Goal: Task Accomplishment & Management: Complete application form

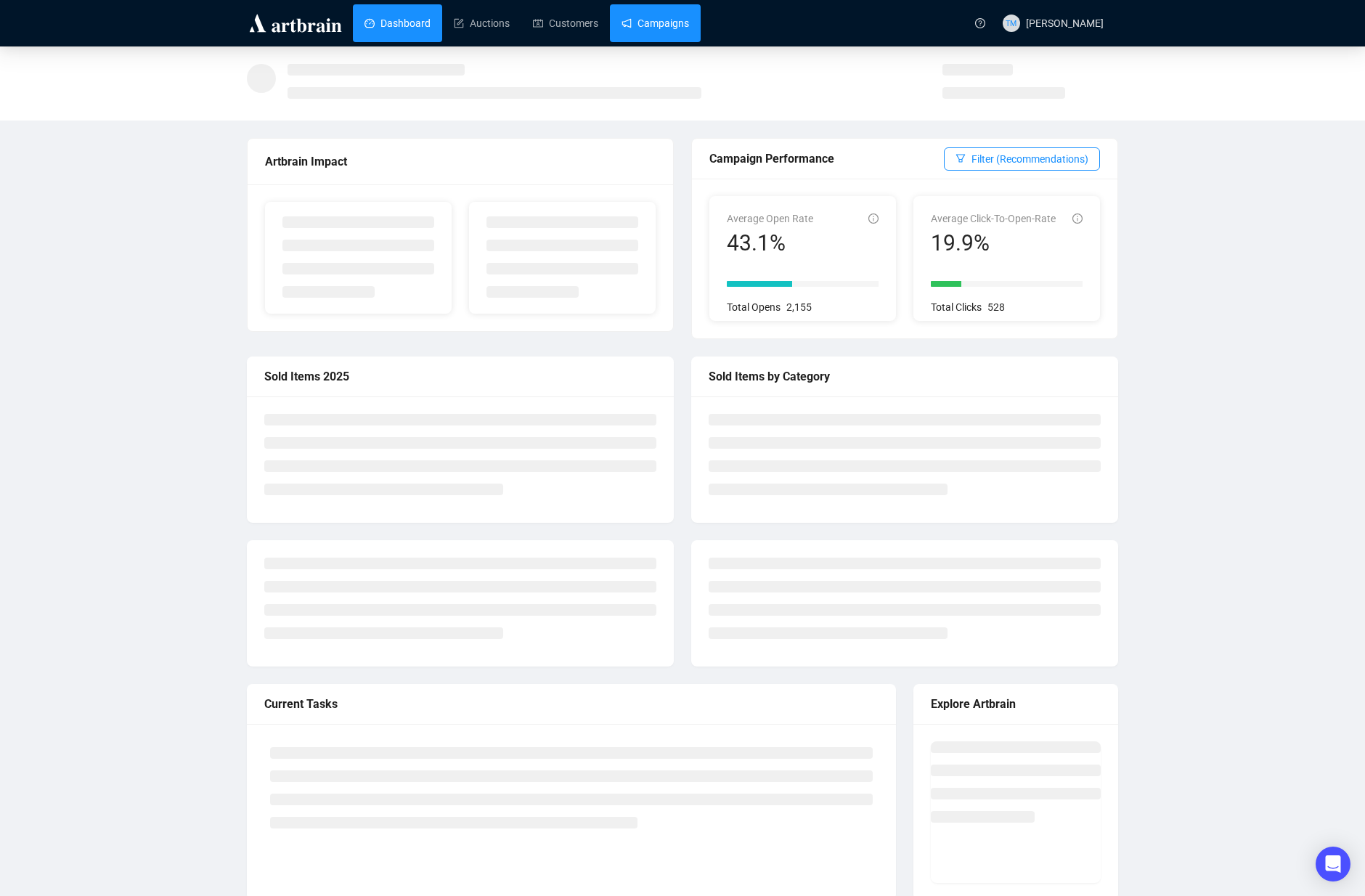
click at [656, 36] on link "Campaigns" at bounding box center [655, 23] width 67 height 38
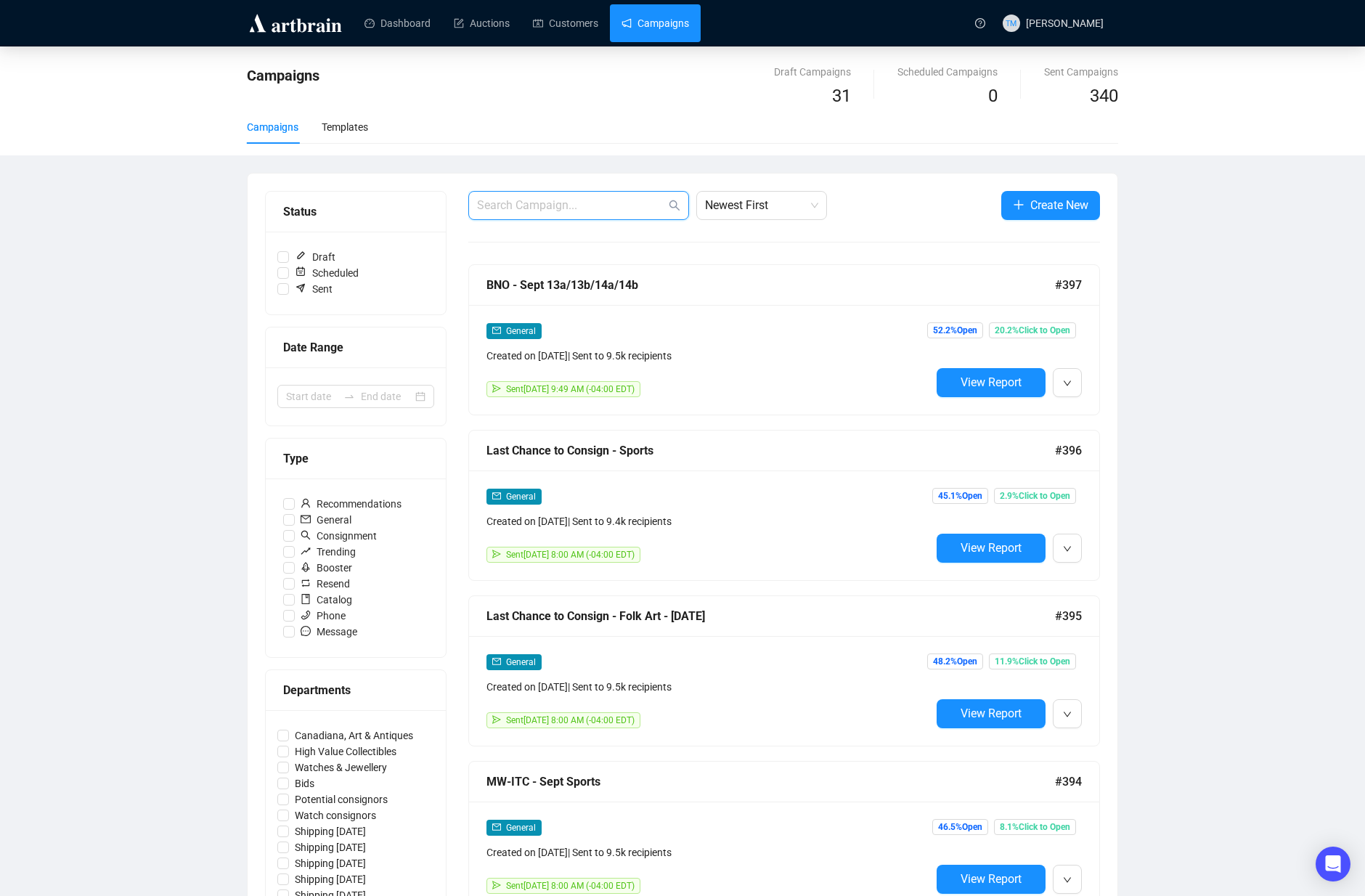
click at [541, 205] on input "text" at bounding box center [571, 205] width 189 height 17
type input "watches"
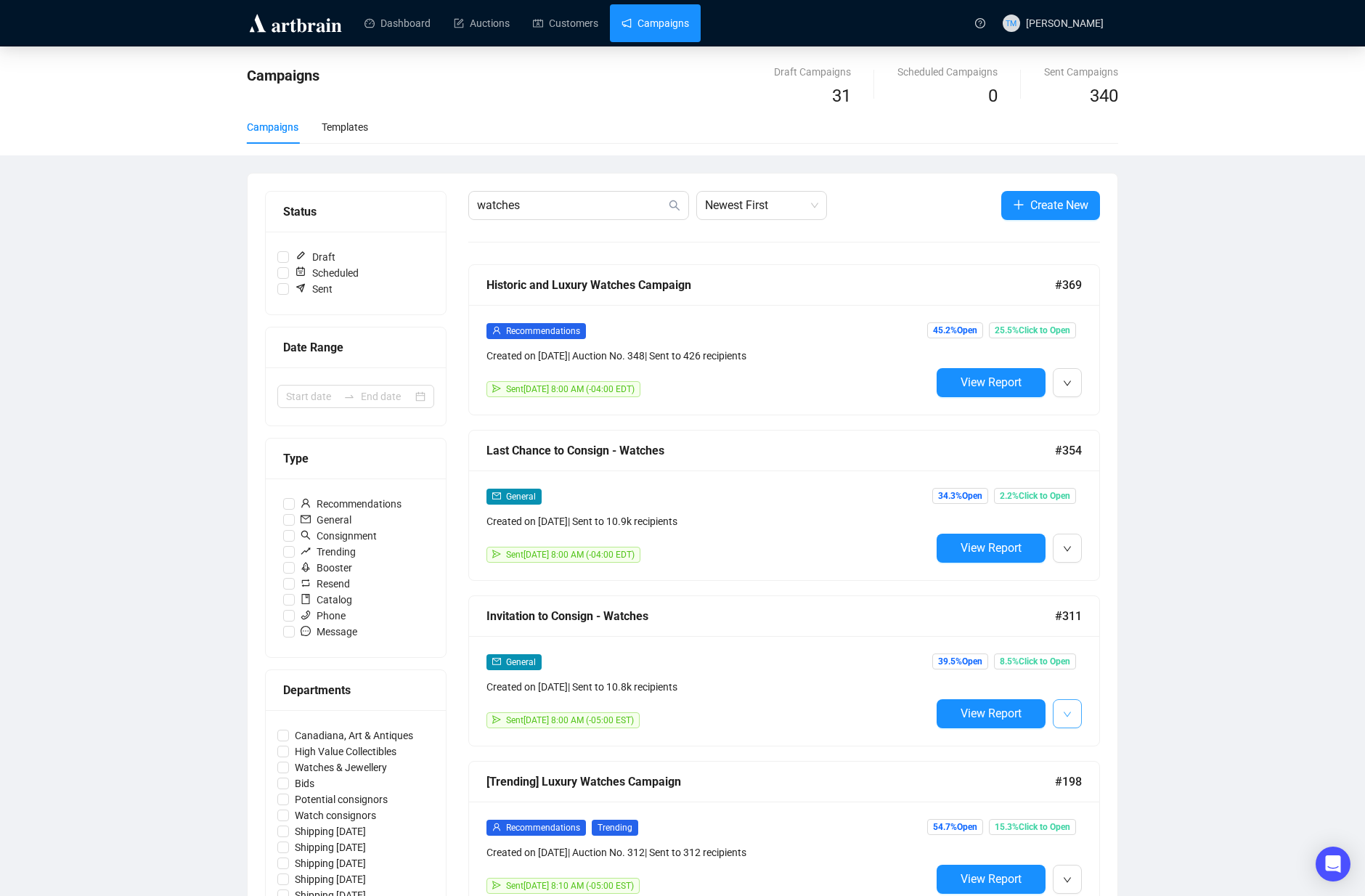
click at [1072, 712] on button "button" at bounding box center [1067, 714] width 29 height 29
click at [1102, 794] on span "Duplicate" at bounding box center [1102, 791] width 42 height 12
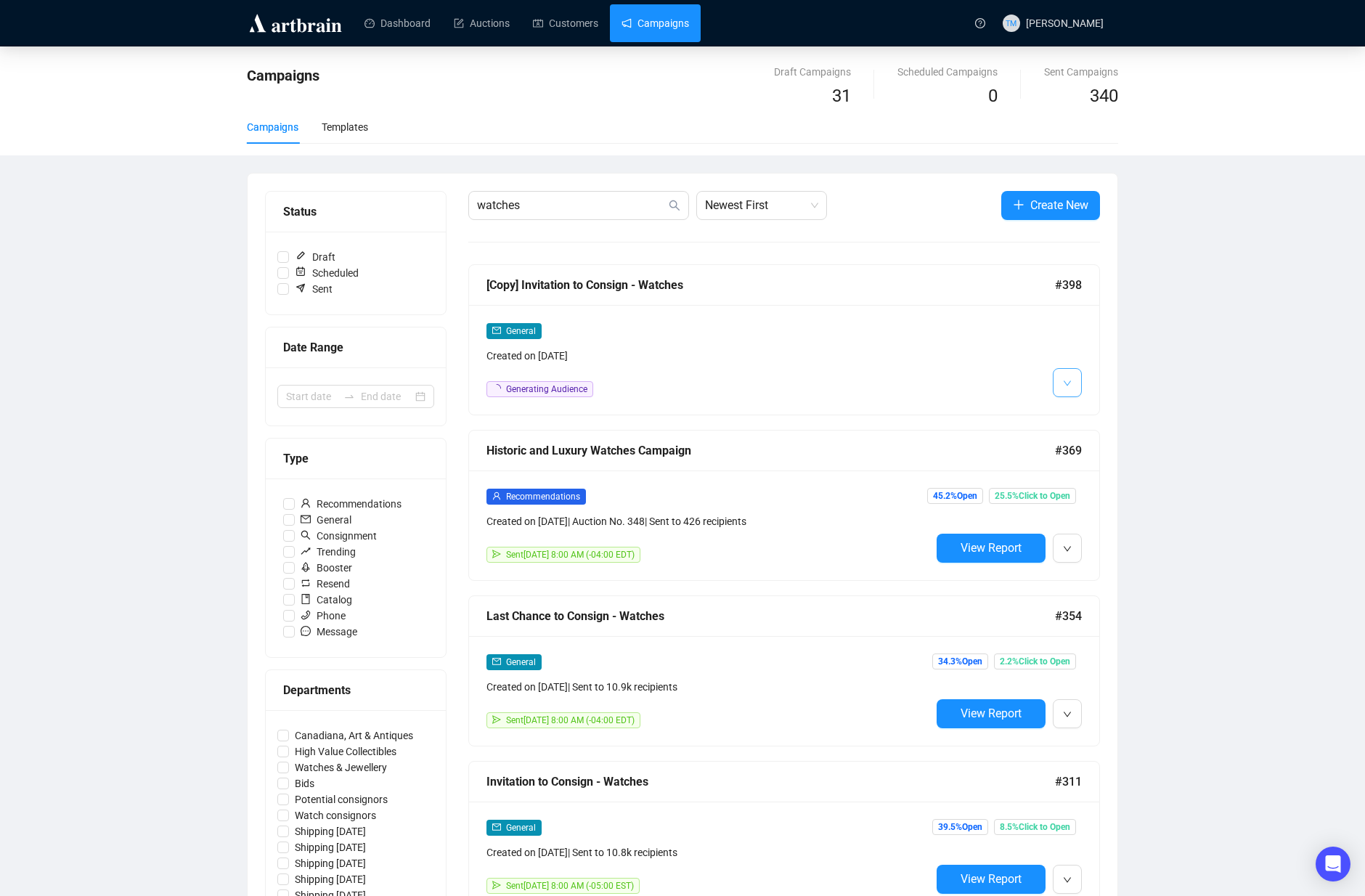
click at [1072, 389] on button "button" at bounding box center [1067, 382] width 29 height 29
click at [1080, 409] on li "Edit" at bounding box center [1094, 414] width 77 height 23
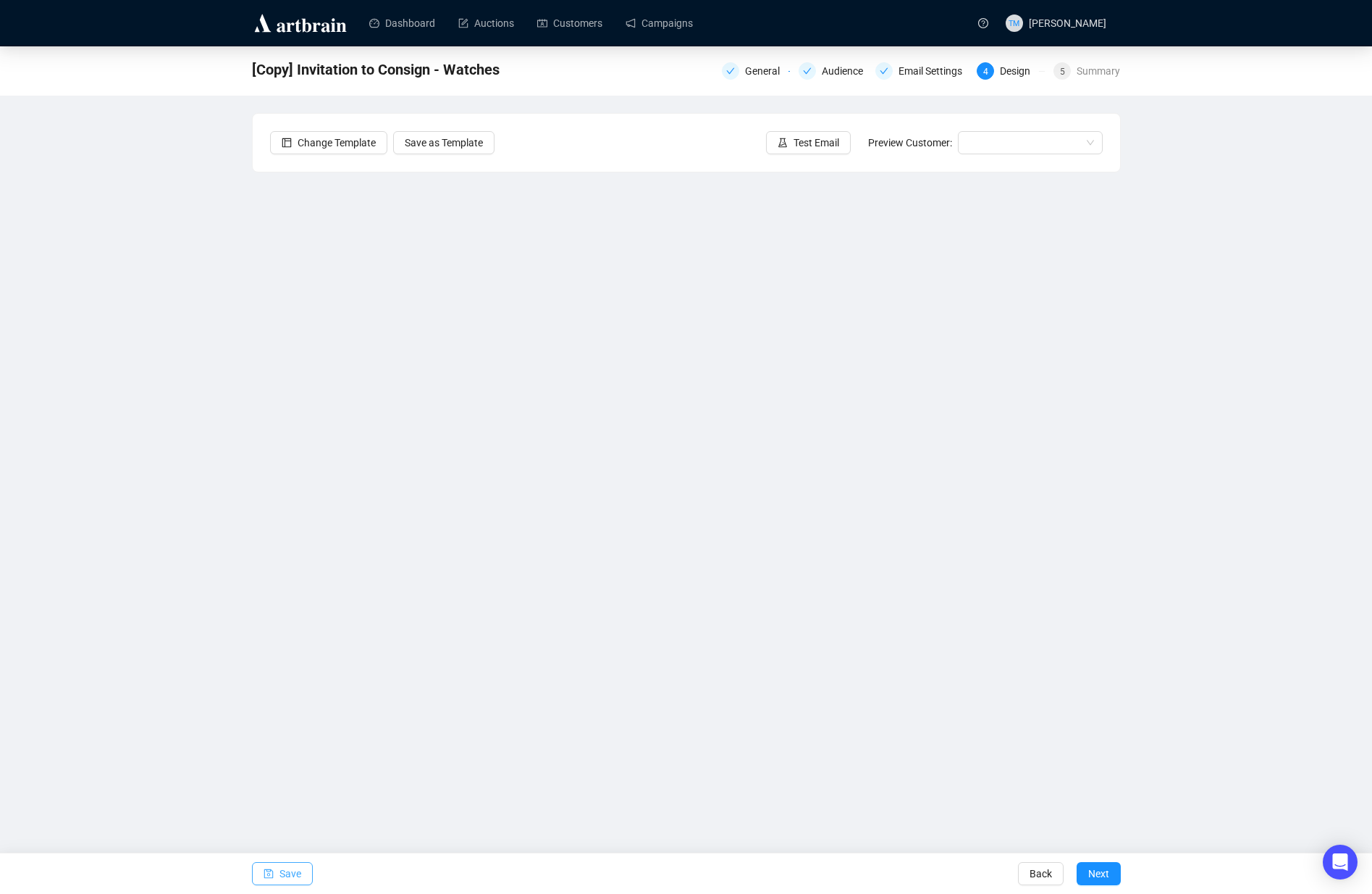
click at [290, 862] on span "Save" at bounding box center [289, 873] width 21 height 40
click at [992, 128] on div "Change Template Save as Template Test Email Preview Customer:" at bounding box center [686, 142] width 867 height 58
click at [1010, 144] on input "search" at bounding box center [1023, 142] width 115 height 21
click at [1006, 172] on div "[PERSON_NAME] | Example" at bounding box center [1030, 172] width 122 height 16
click at [288, 862] on span "Save" at bounding box center [289, 873] width 21 height 40
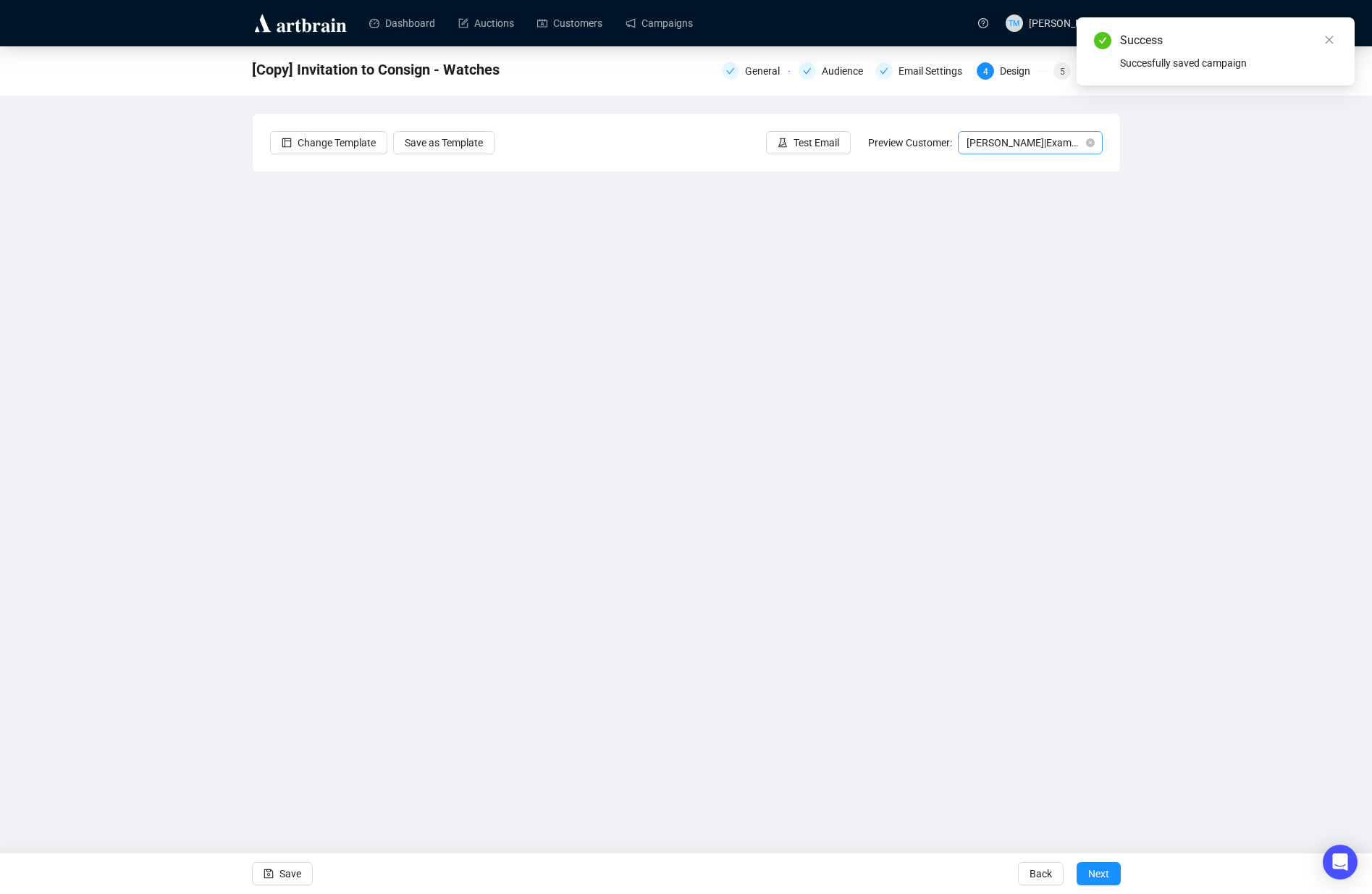
click at [1027, 132] on span "[PERSON_NAME] | Example" at bounding box center [1030, 142] width 127 height 21
click at [1014, 184] on div "[PERSON_NAME] | Example" at bounding box center [1030, 195] width 139 height 23
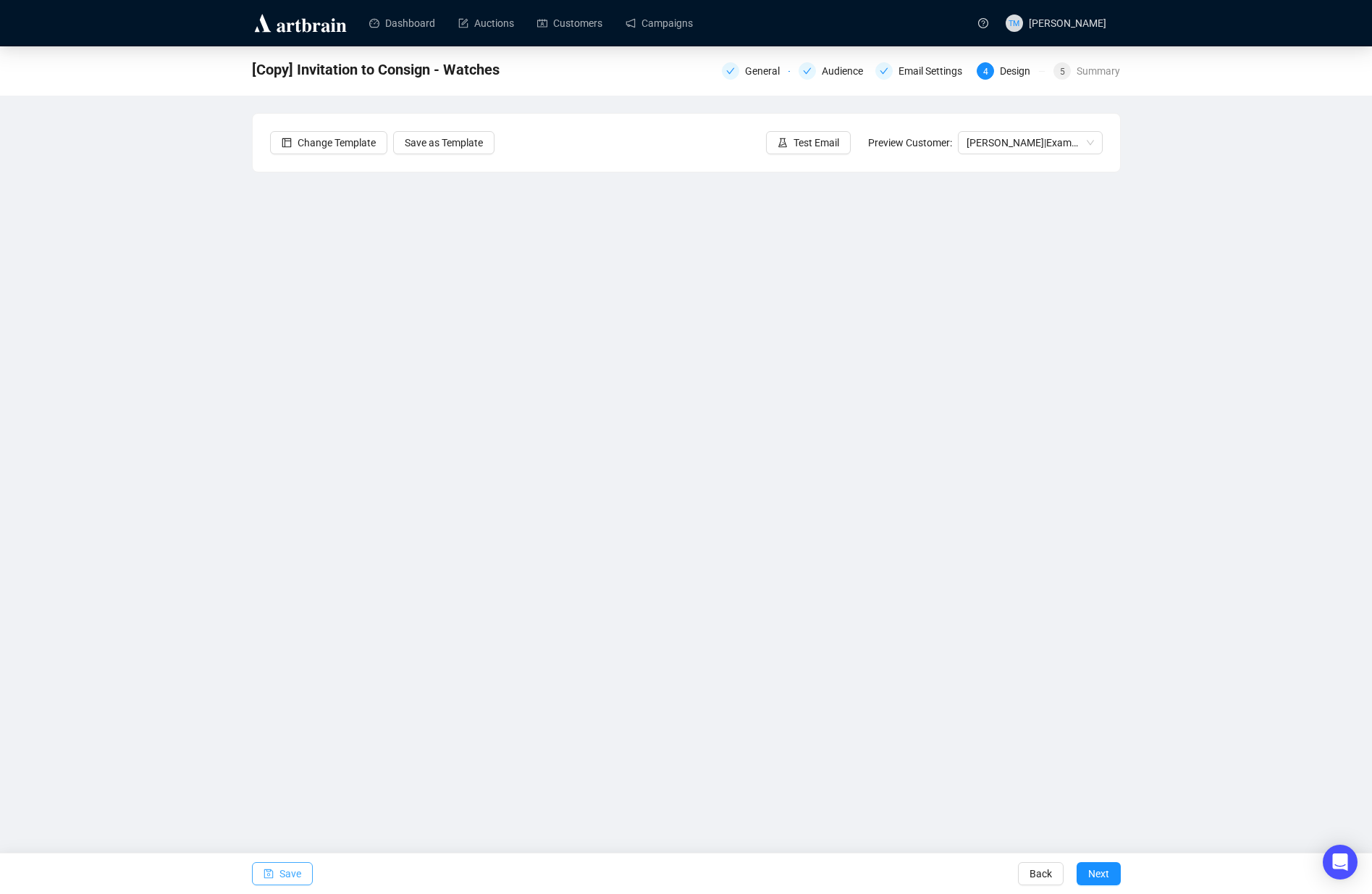
click at [296, 866] on span "Save" at bounding box center [289, 873] width 21 height 40
click at [289, 865] on span "Save" at bounding box center [289, 873] width 21 height 40
click at [176, 303] on div "[Copy] Invitation to Consign - Watches General Audience Email Settings 4 Design…" at bounding box center [686, 387] width 1372 height 680
click at [263, 867] on span "button" at bounding box center [268, 873] width 10 height 40
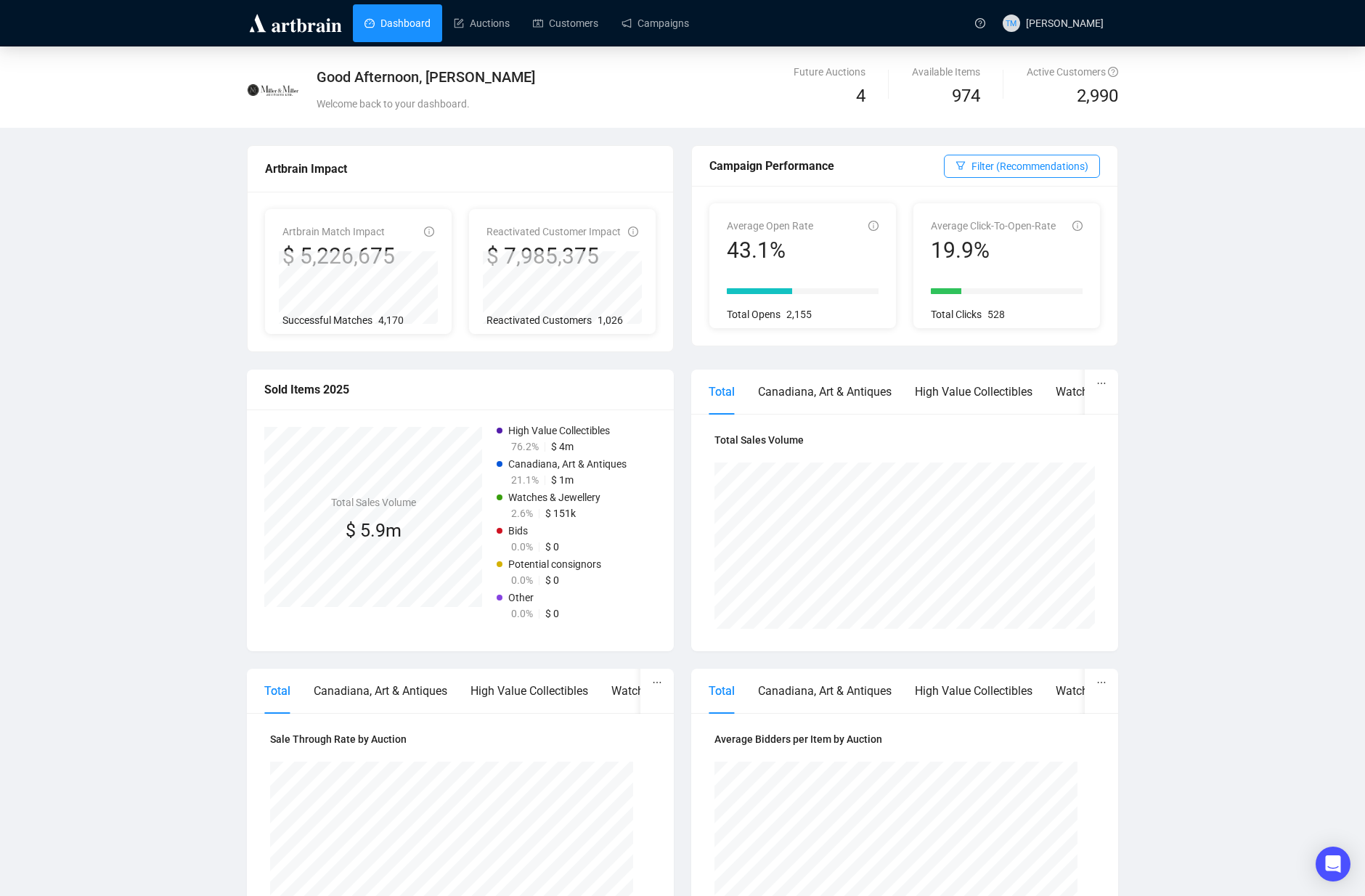
click at [680, 42] on div "Dashboard Auctions Customers Campaigns" at bounding box center [657, 23] width 618 height 46
click at [631, 34] on link "Campaigns" at bounding box center [655, 23] width 67 height 38
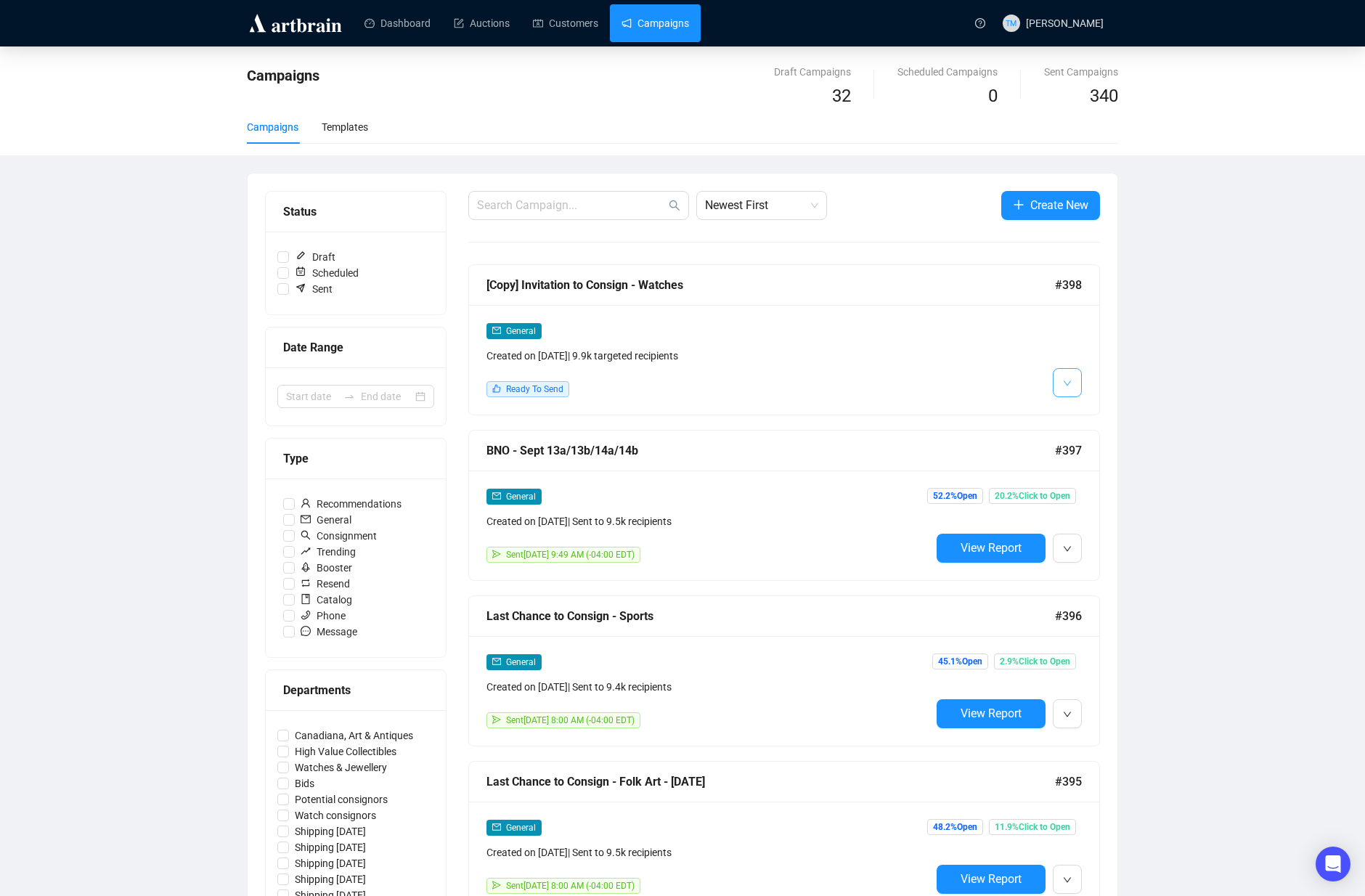
click at [1063, 381] on icon "down" at bounding box center [1067, 383] width 9 height 9
click at [1064, 410] on img at bounding box center [1070, 414] width 12 height 12
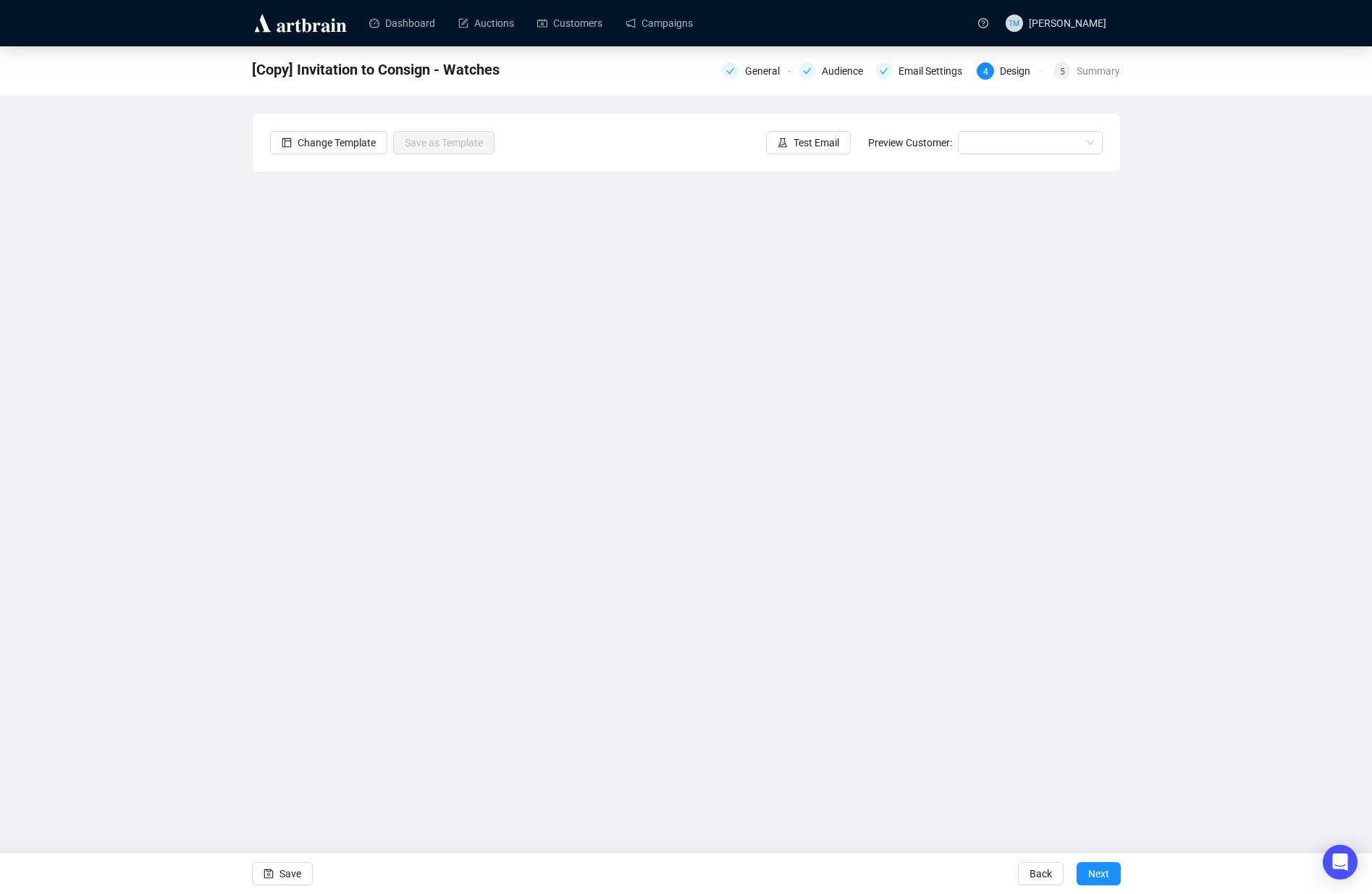
click at [313, 66] on span "[Copy] Invitation to Consign - Watches" at bounding box center [376, 69] width 248 height 23
click at [733, 78] on div "General" at bounding box center [756, 71] width 68 height 17
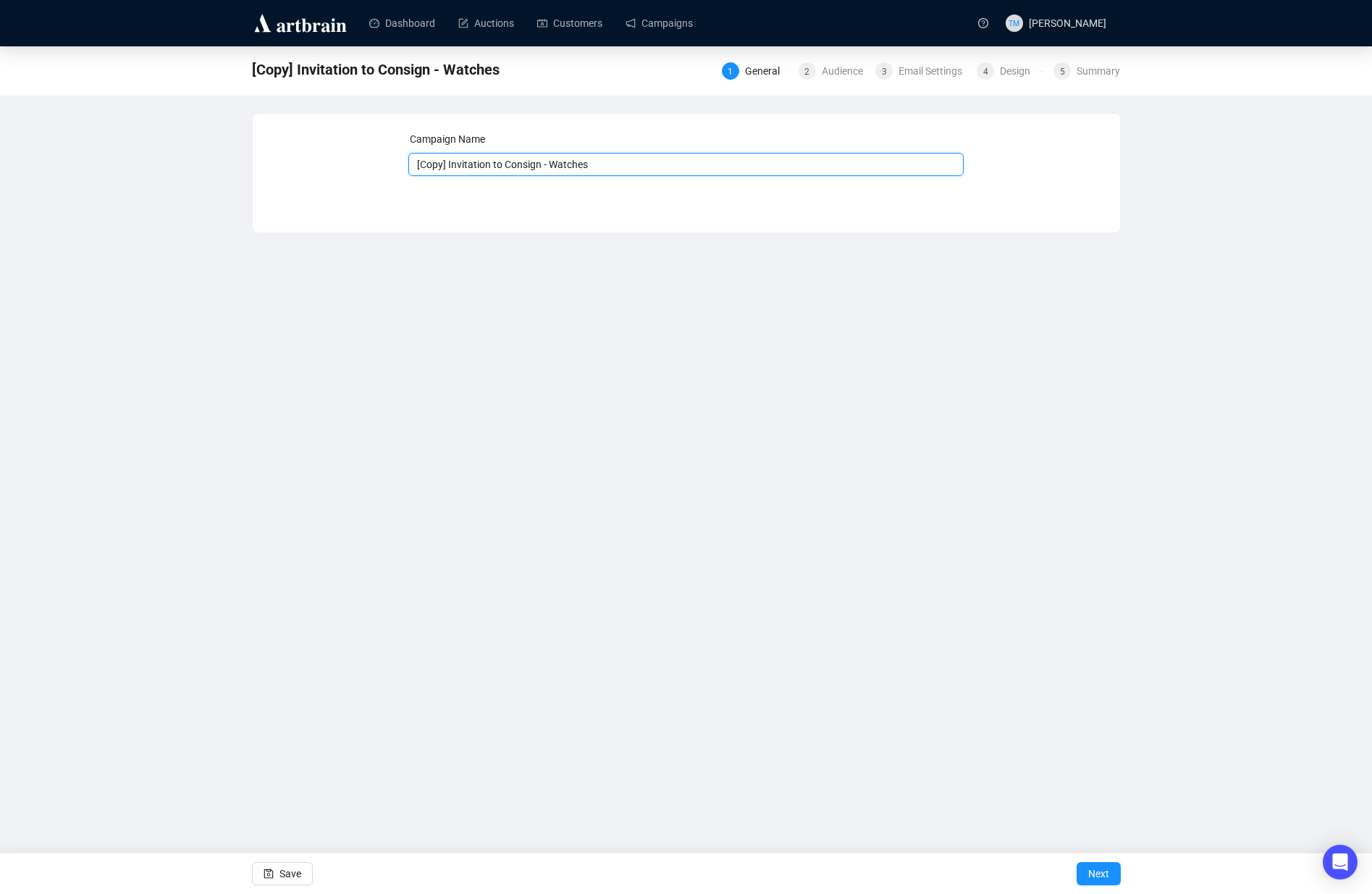
drag, startPoint x: 450, startPoint y: 163, endPoint x: 361, endPoint y: 165, distance: 89.0
click at [361, 165] on div "Campaign Name [Copy] Invitation to Consign - Watches Save Next" at bounding box center [686, 162] width 833 height 63
click at [626, 158] on input "Invitation to Consign - Watches" at bounding box center [686, 164] width 555 height 23
click at [579, 166] on input "Invitation to Consign - Watches - nov 2025" at bounding box center [686, 164] width 555 height 23
type input "Invitation to Consign - Watches - Nov 2025"
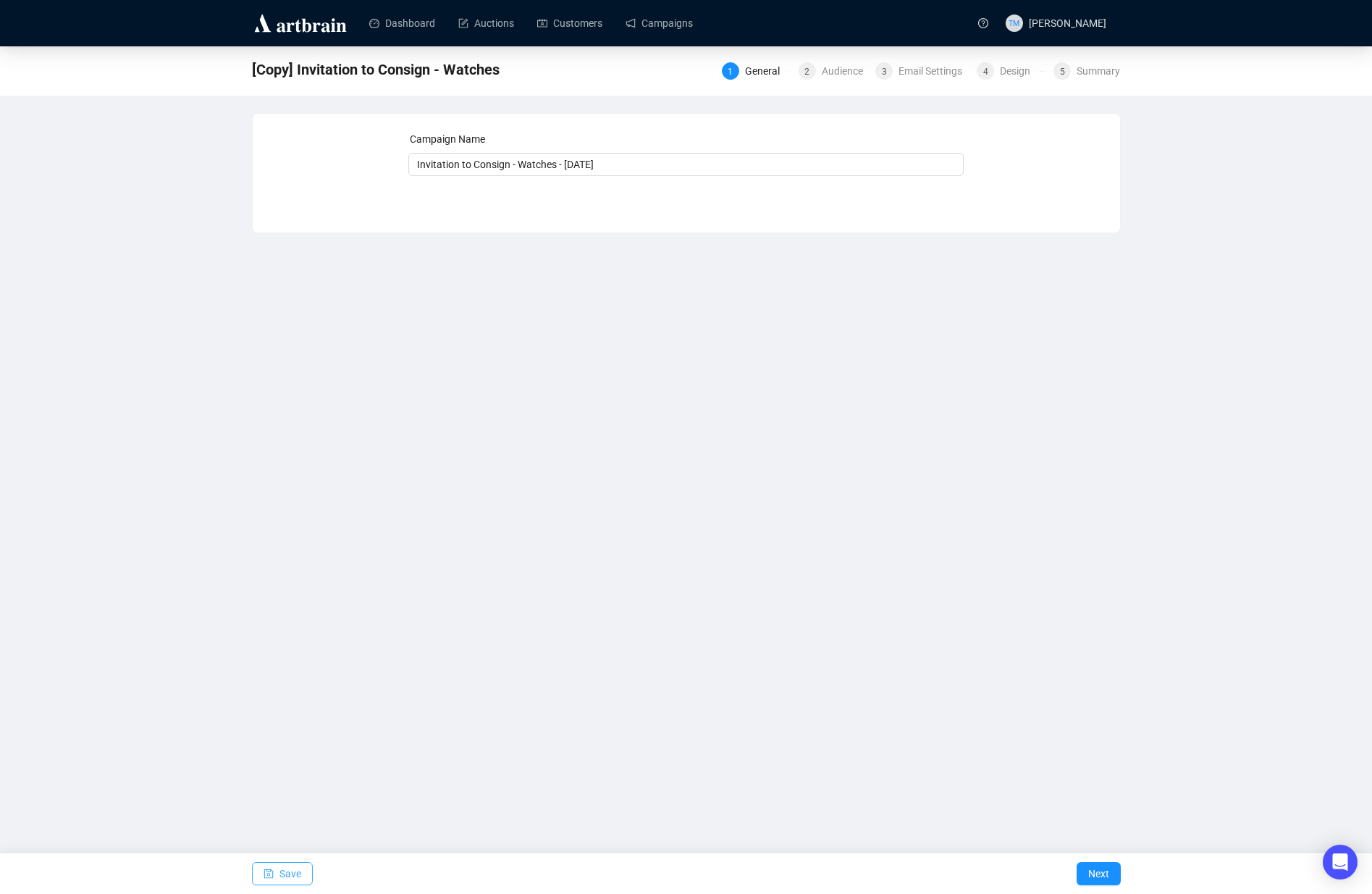
click at [279, 861] on span "Save" at bounding box center [289, 873] width 21 height 40
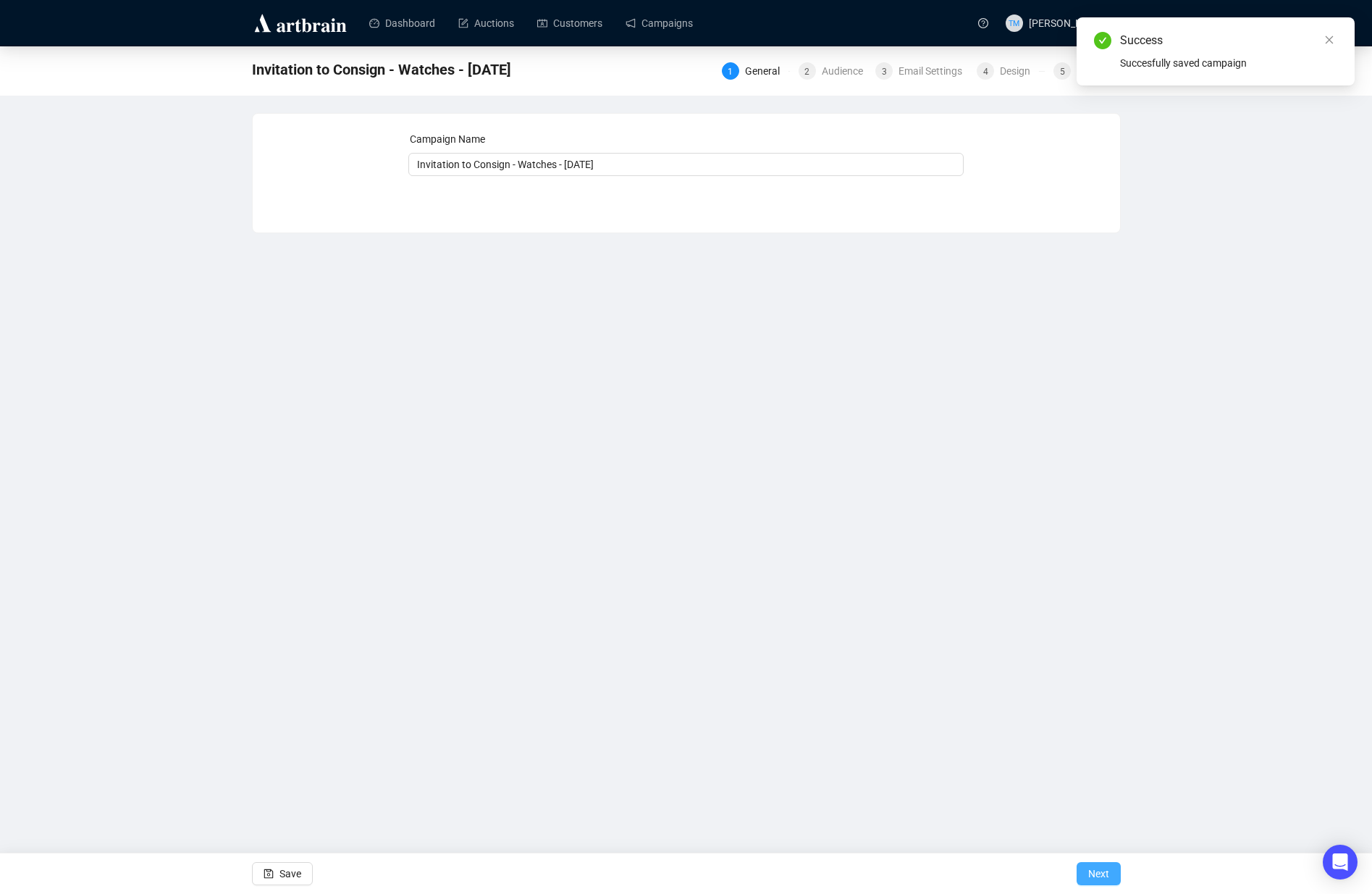
click at [1101, 869] on span "Next" at bounding box center [1098, 873] width 21 height 40
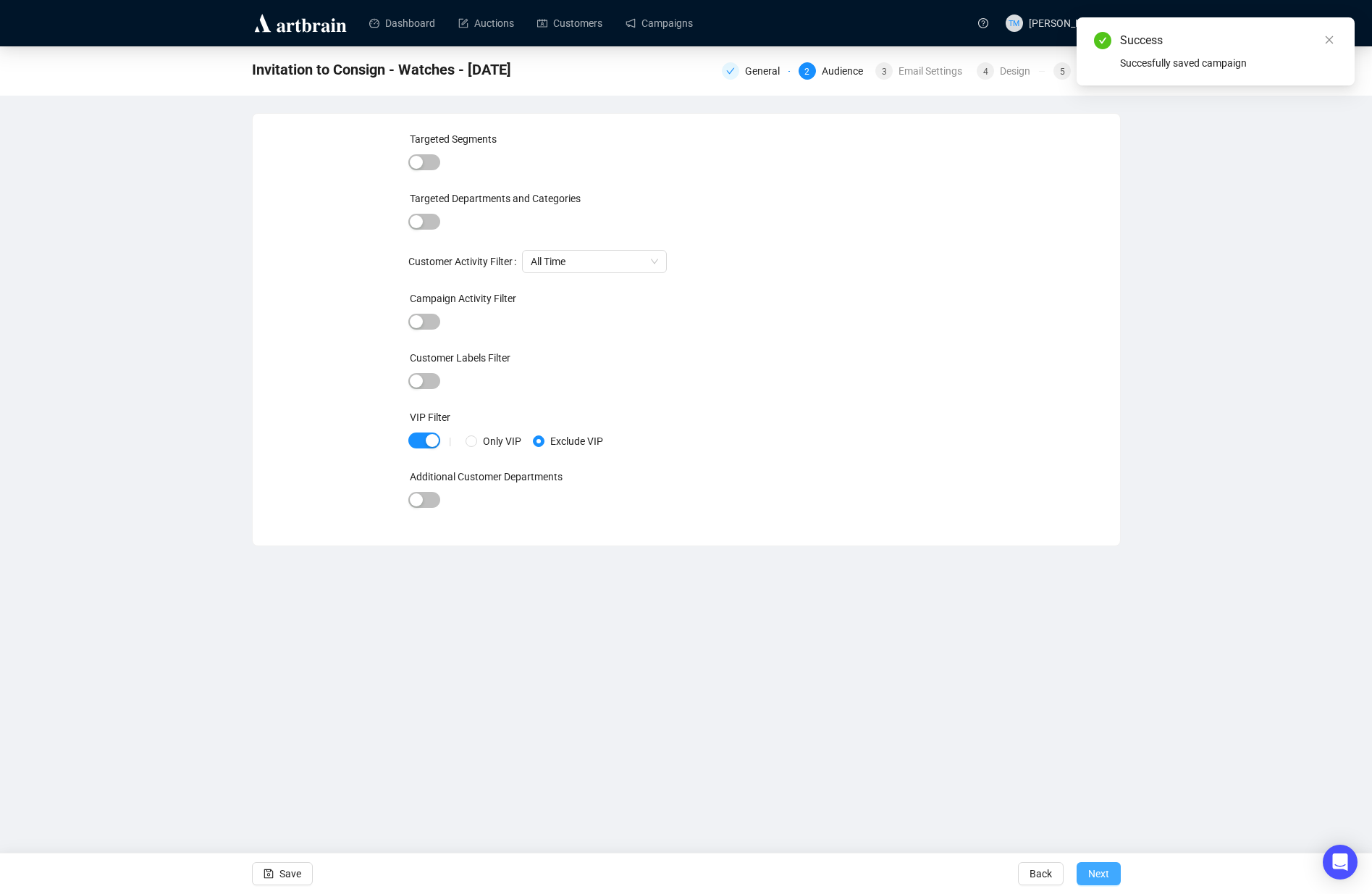
click at [1108, 869] on span "Next" at bounding box center [1098, 873] width 21 height 40
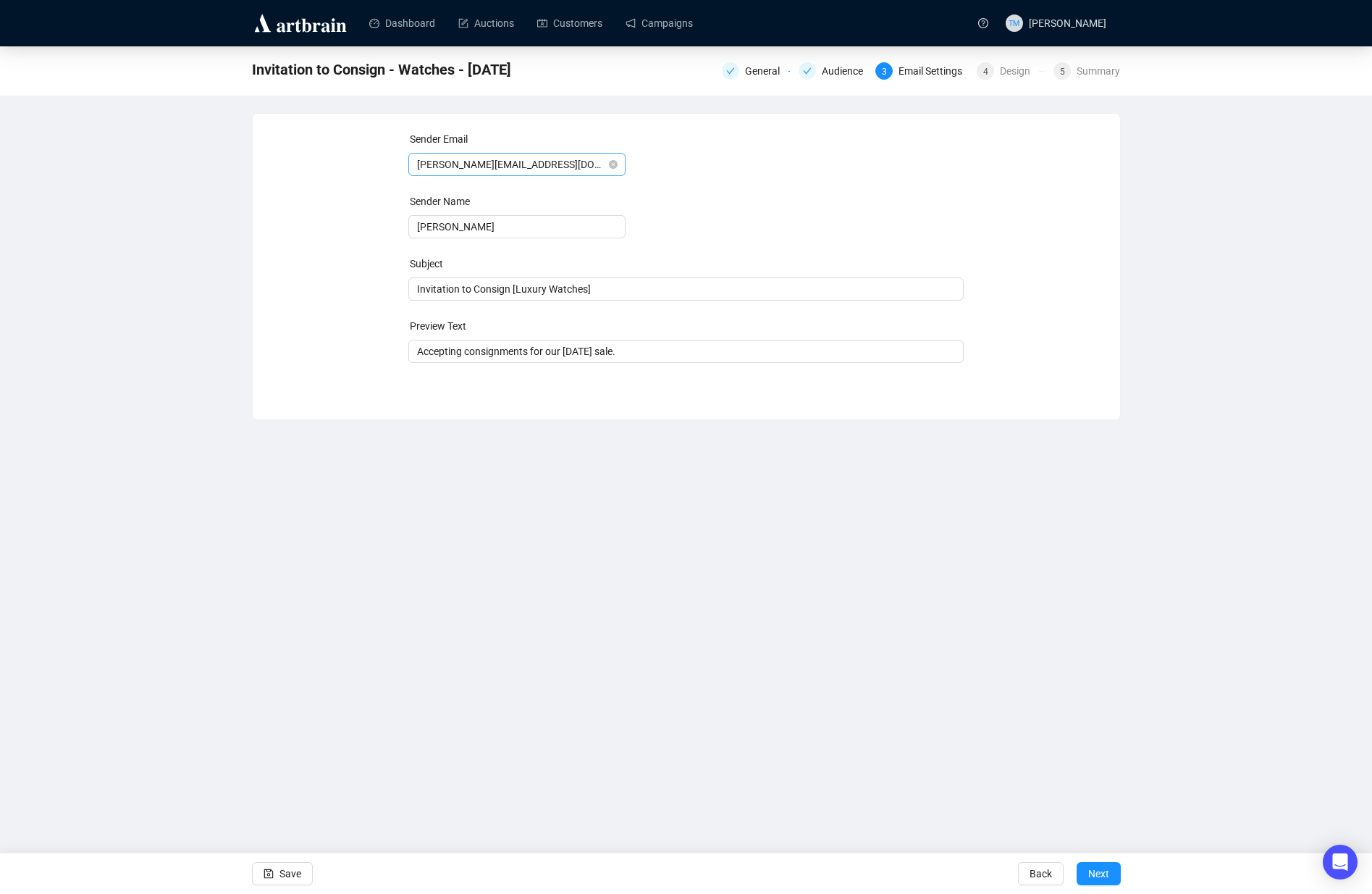
click at [543, 164] on span "ethan@millerandmillerauctions.com" at bounding box center [516, 164] width 200 height 21
click at [290, 509] on div "Dashboard Auctions Customers Campaigns TM Tess Monterroza Invitation to Consign…" at bounding box center [686, 447] width 1372 height 894
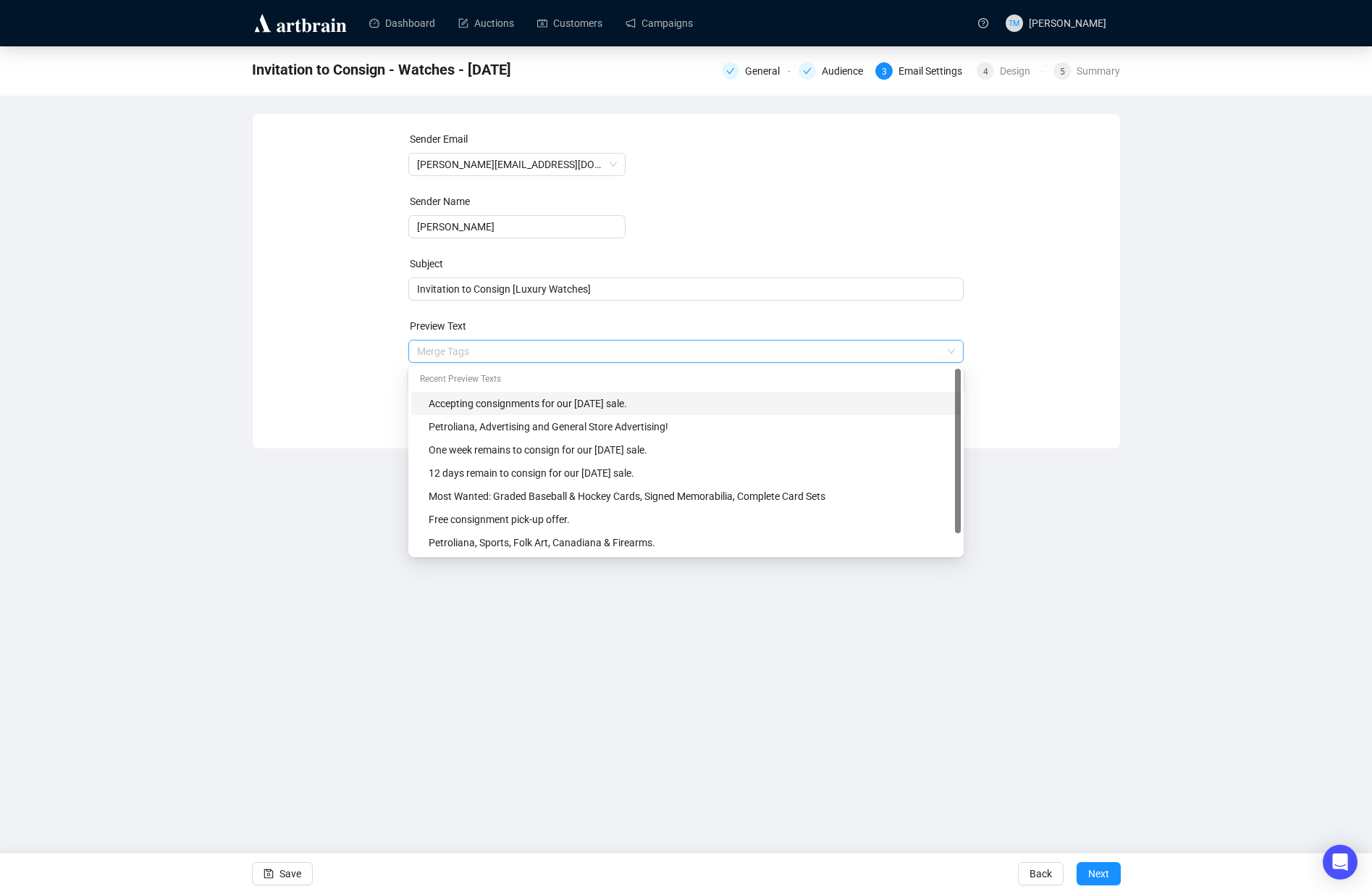
drag, startPoint x: 569, startPoint y: 352, endPoint x: 604, endPoint y: 355, distance: 35.1
click at [604, 354] on span "Merge Tags Accepting consignments for our June 5th sale." at bounding box center [686, 366] width 555 height 40
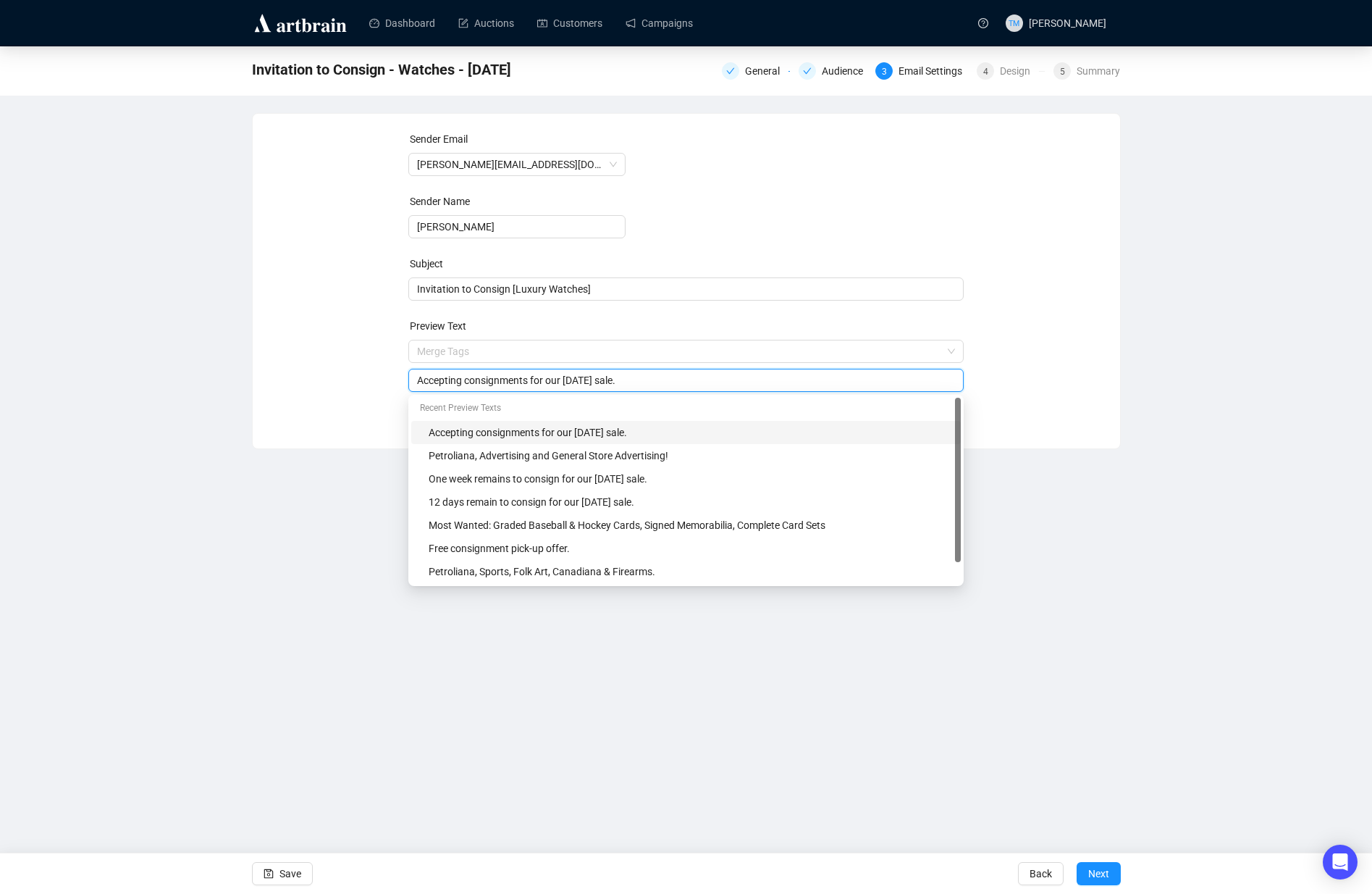
click at [606, 373] on div "Accepting consignments for our June 5th sale." at bounding box center [686, 380] width 555 height 23
click at [603, 378] on input "Accepting consignments for our June 5th sale." at bounding box center [686, 381] width 538 height 16
drag, startPoint x: 640, startPoint y: 381, endPoint x: 571, endPoint y: 381, distance: 69.0
click at [571, 381] on input "Accepting consignments for our June 5th sale." at bounding box center [686, 381] width 538 height 16
type input "Accepting consignments for our November 6th sale."
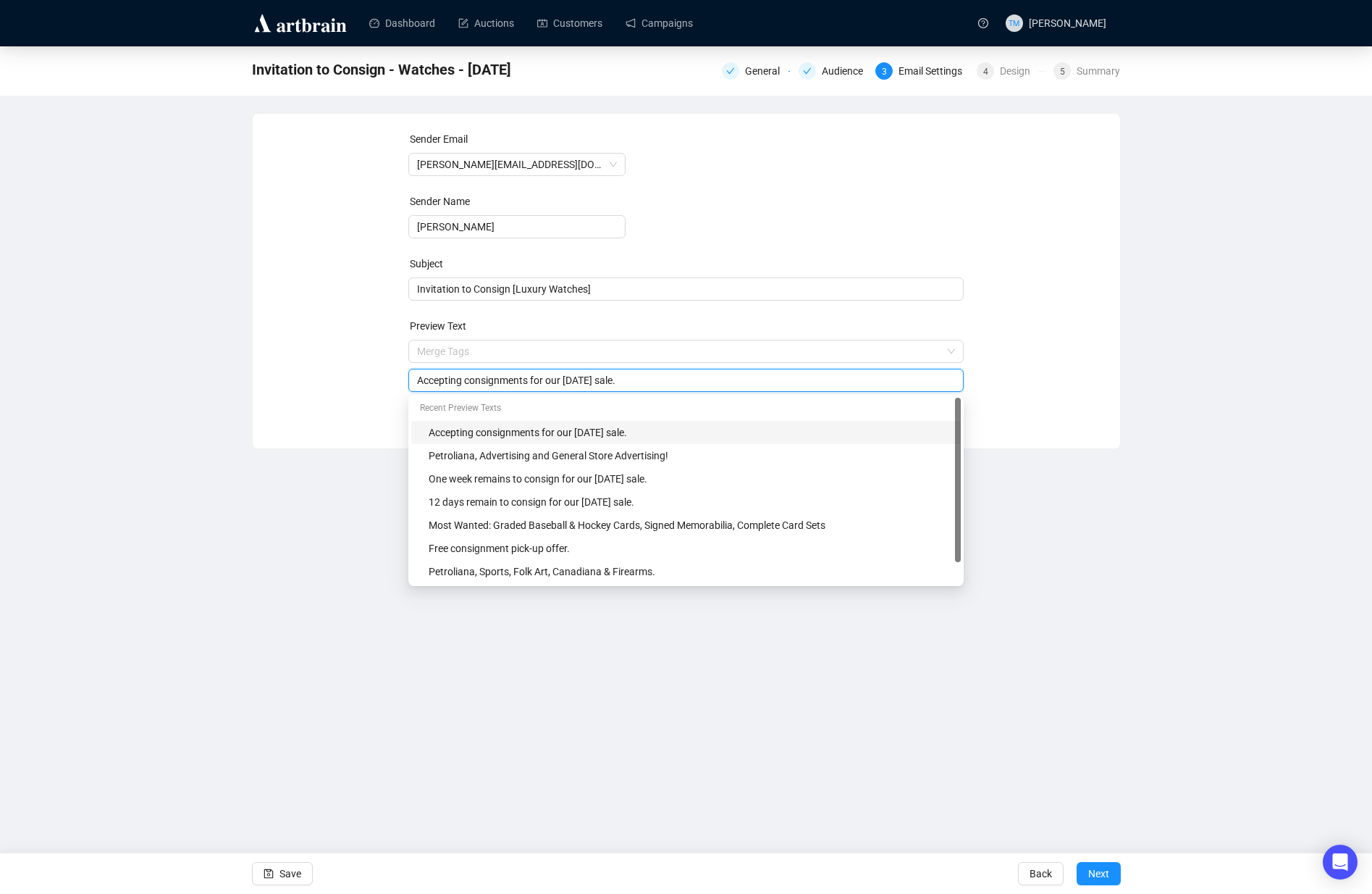
click at [300, 582] on div "Dashboard Auctions Customers Campaigns TM Tess Monterroza Invitation to Consign…" at bounding box center [686, 447] width 1372 height 894
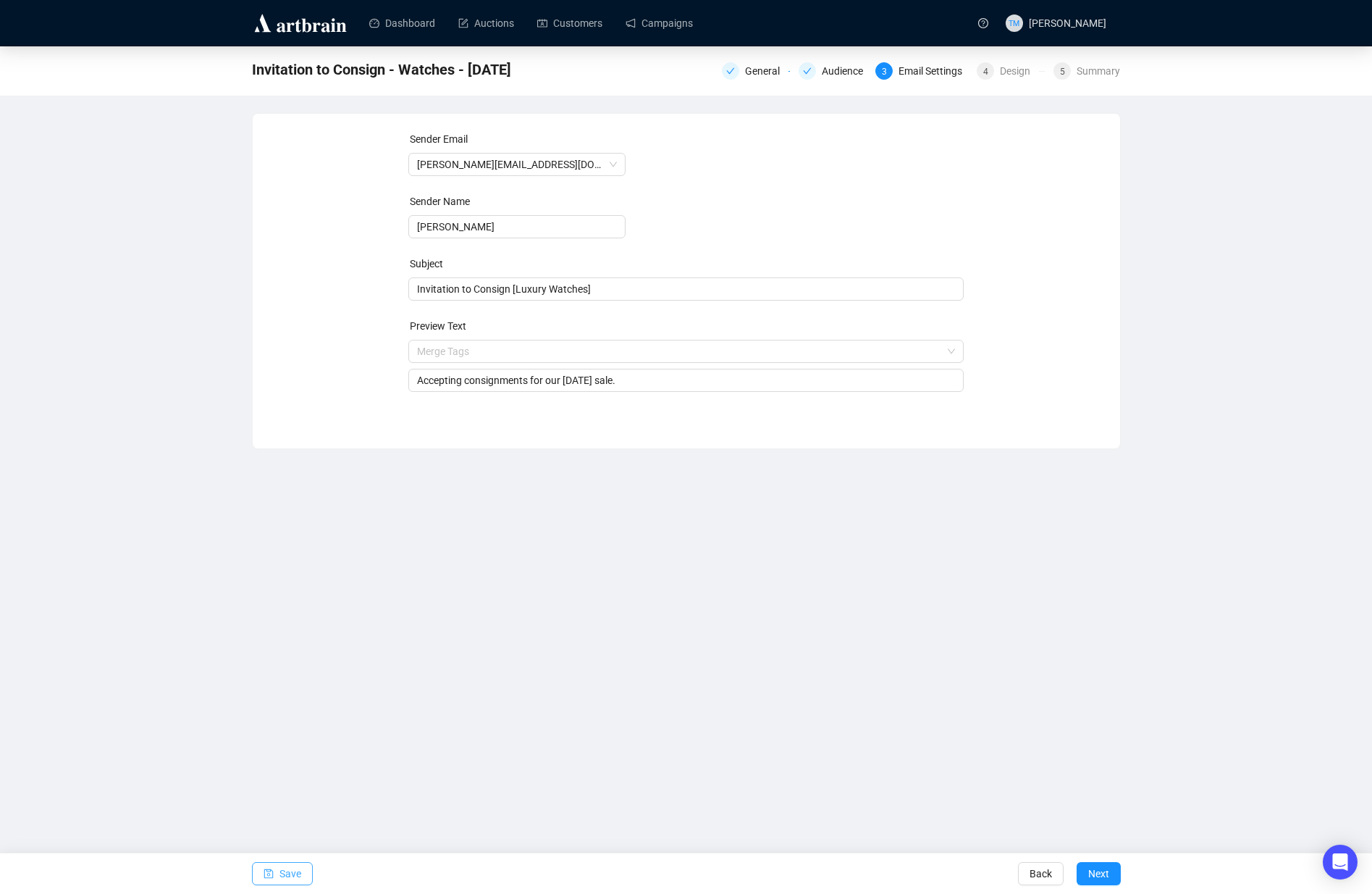
click at [281, 870] on span "Save" at bounding box center [289, 873] width 21 height 40
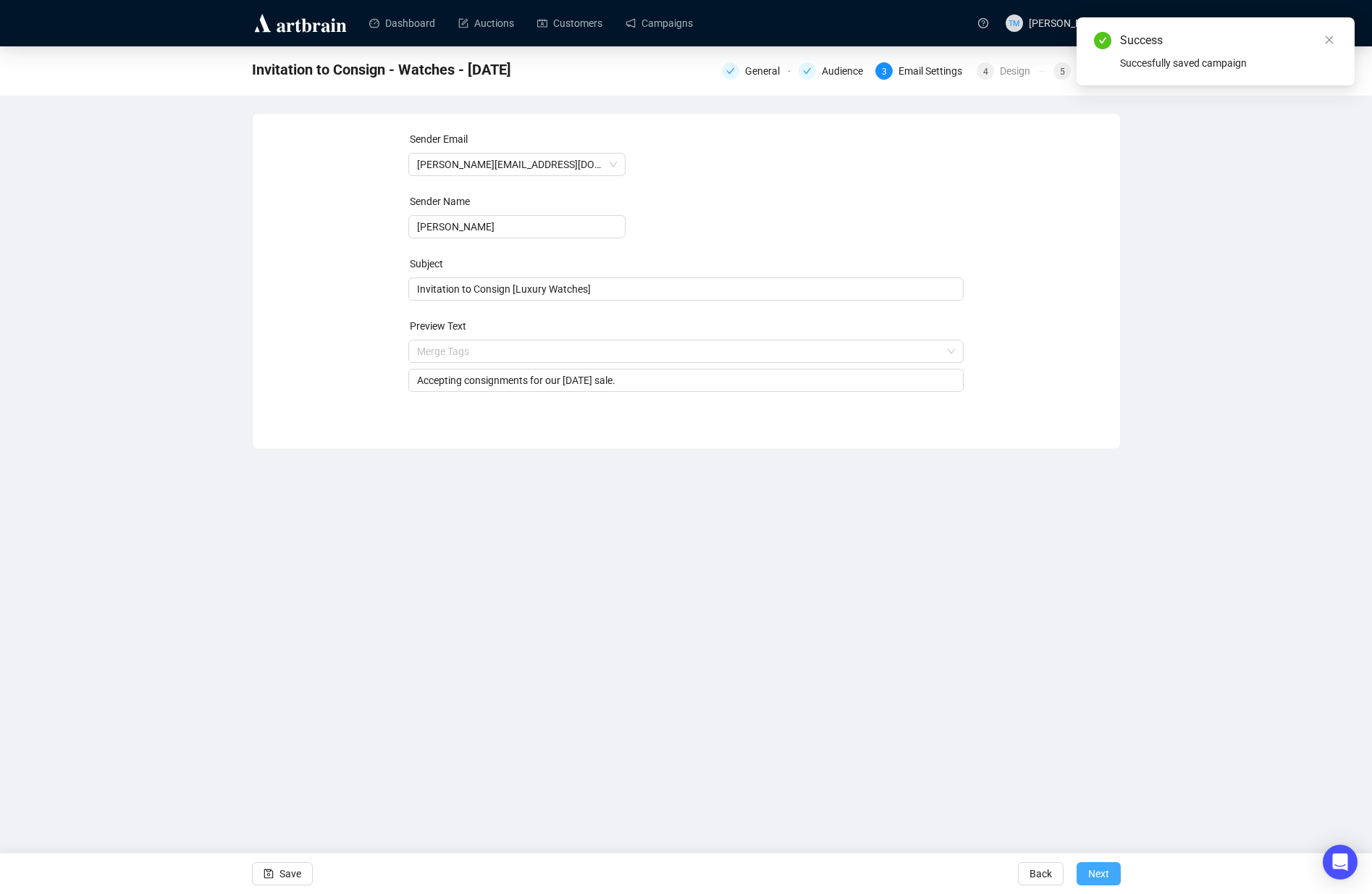
click at [1102, 873] on span "Next" at bounding box center [1098, 873] width 21 height 40
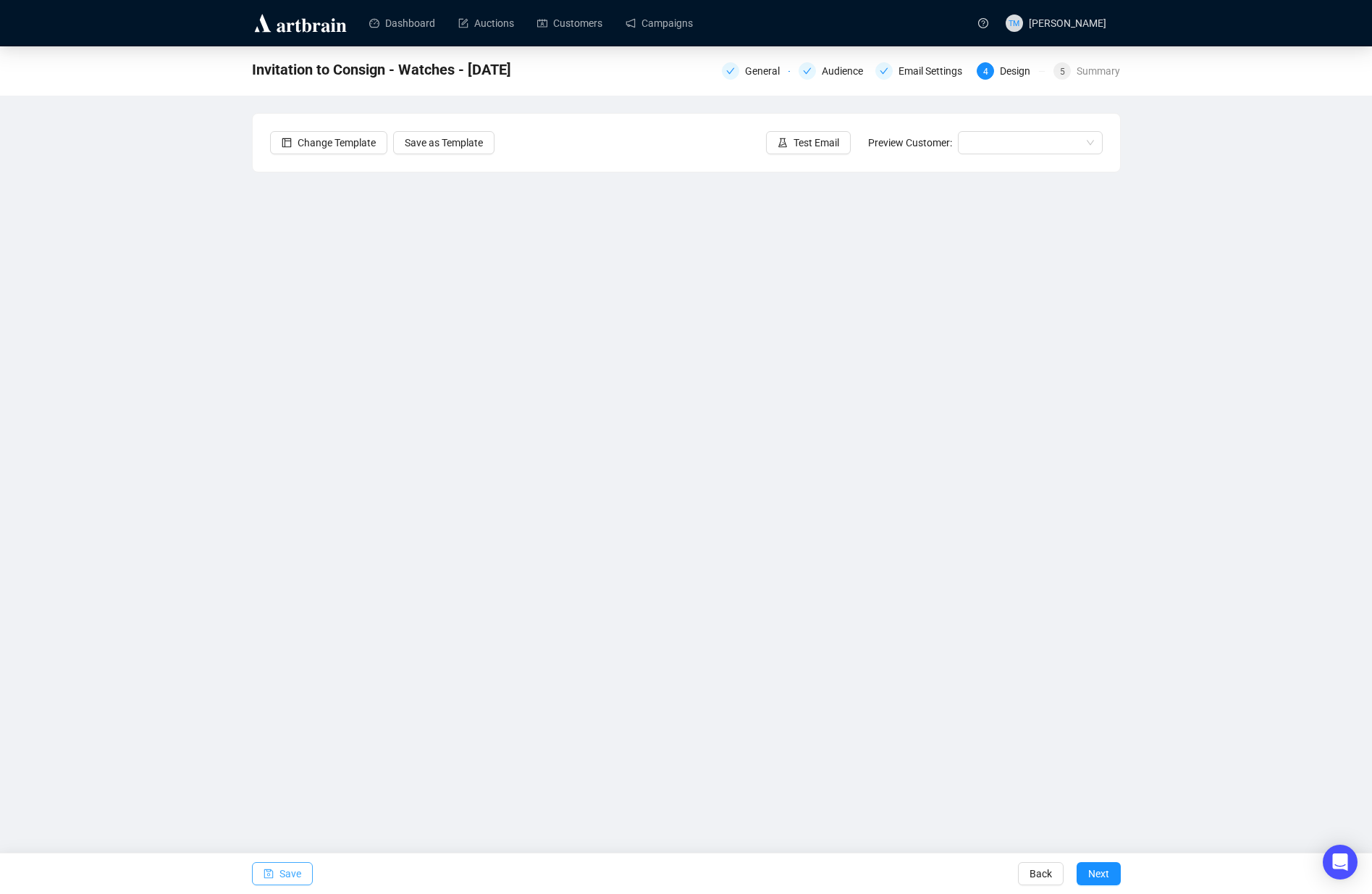
click at [276, 872] on button "Save" at bounding box center [282, 873] width 61 height 23
drag, startPoint x: 279, startPoint y: 869, endPoint x: 283, endPoint y: 843, distance: 26.3
click at [279, 869] on span "Save" at bounding box center [289, 873] width 21 height 40
click at [993, 146] on input "search" at bounding box center [1023, 142] width 115 height 21
click at [988, 172] on div "[PERSON_NAME] | Example" at bounding box center [1030, 172] width 122 height 16
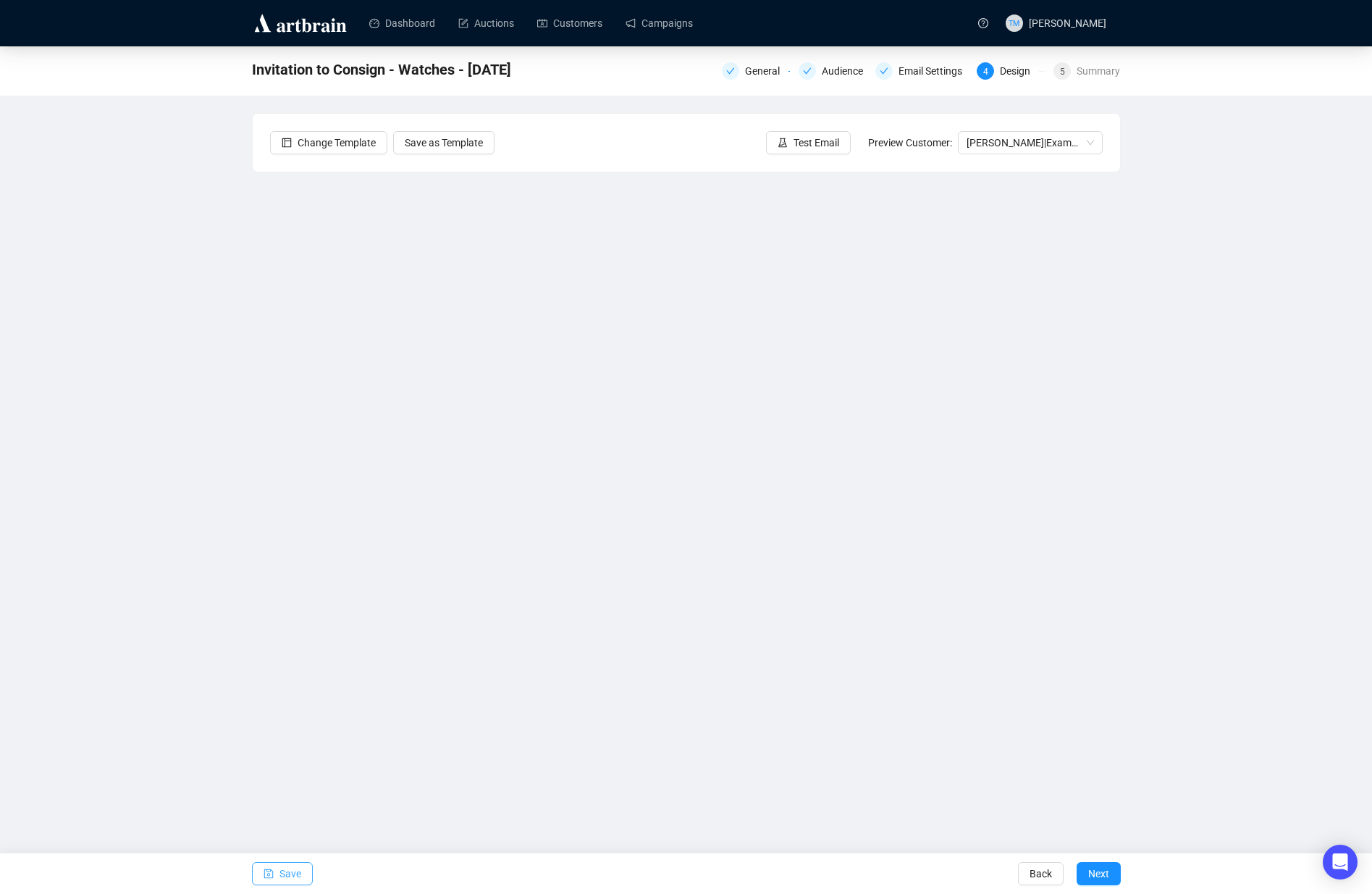
click at [290, 873] on span "Save" at bounding box center [289, 873] width 21 height 40
click at [288, 876] on span "Save" at bounding box center [289, 873] width 21 height 40
click at [283, 877] on span "Save" at bounding box center [289, 873] width 21 height 40
click at [289, 869] on span "Save" at bounding box center [289, 873] width 21 height 40
click at [300, 874] on span "Save" at bounding box center [289, 873] width 21 height 40
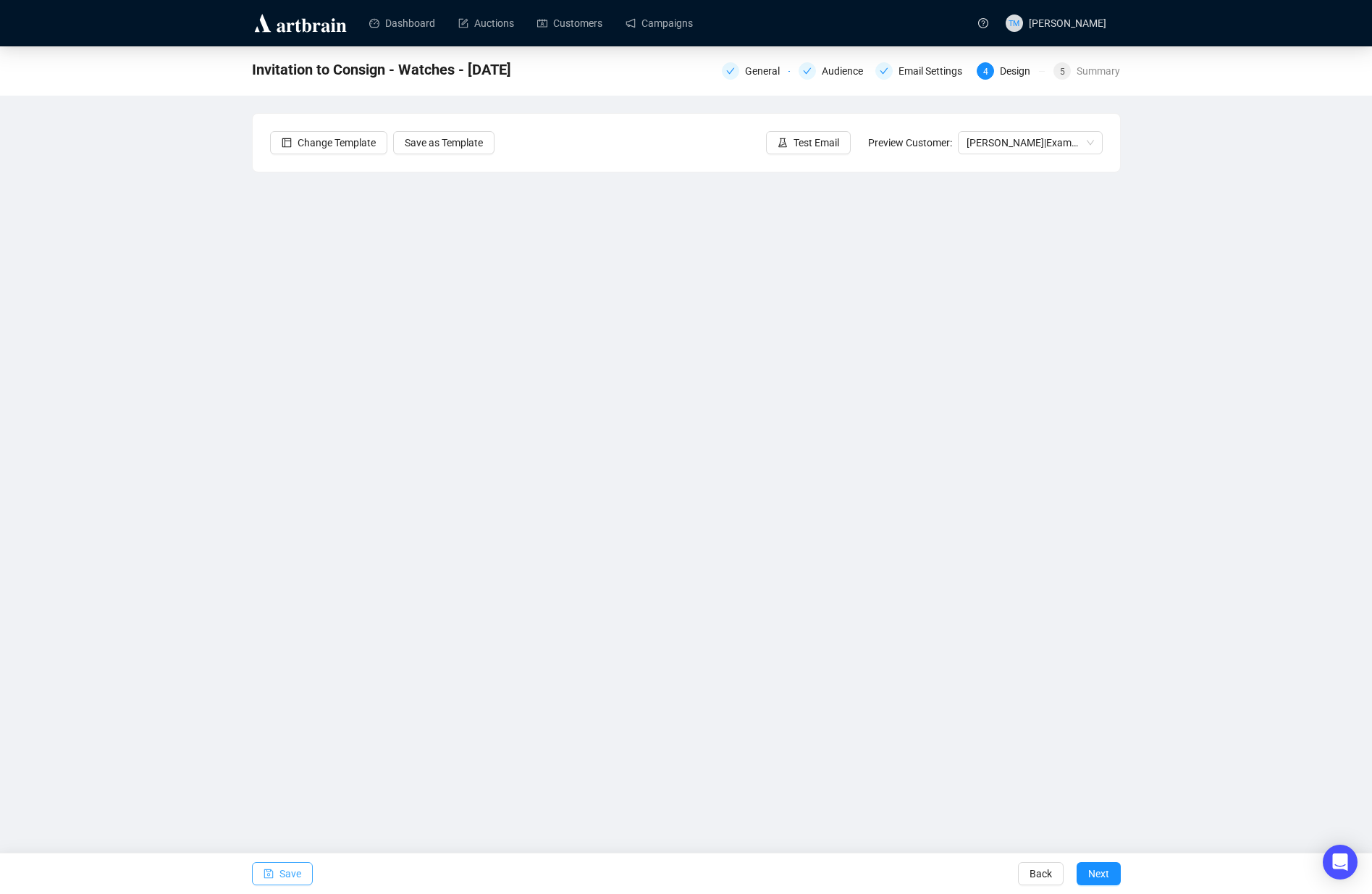
click at [287, 874] on span "Save" at bounding box center [289, 873] width 21 height 40
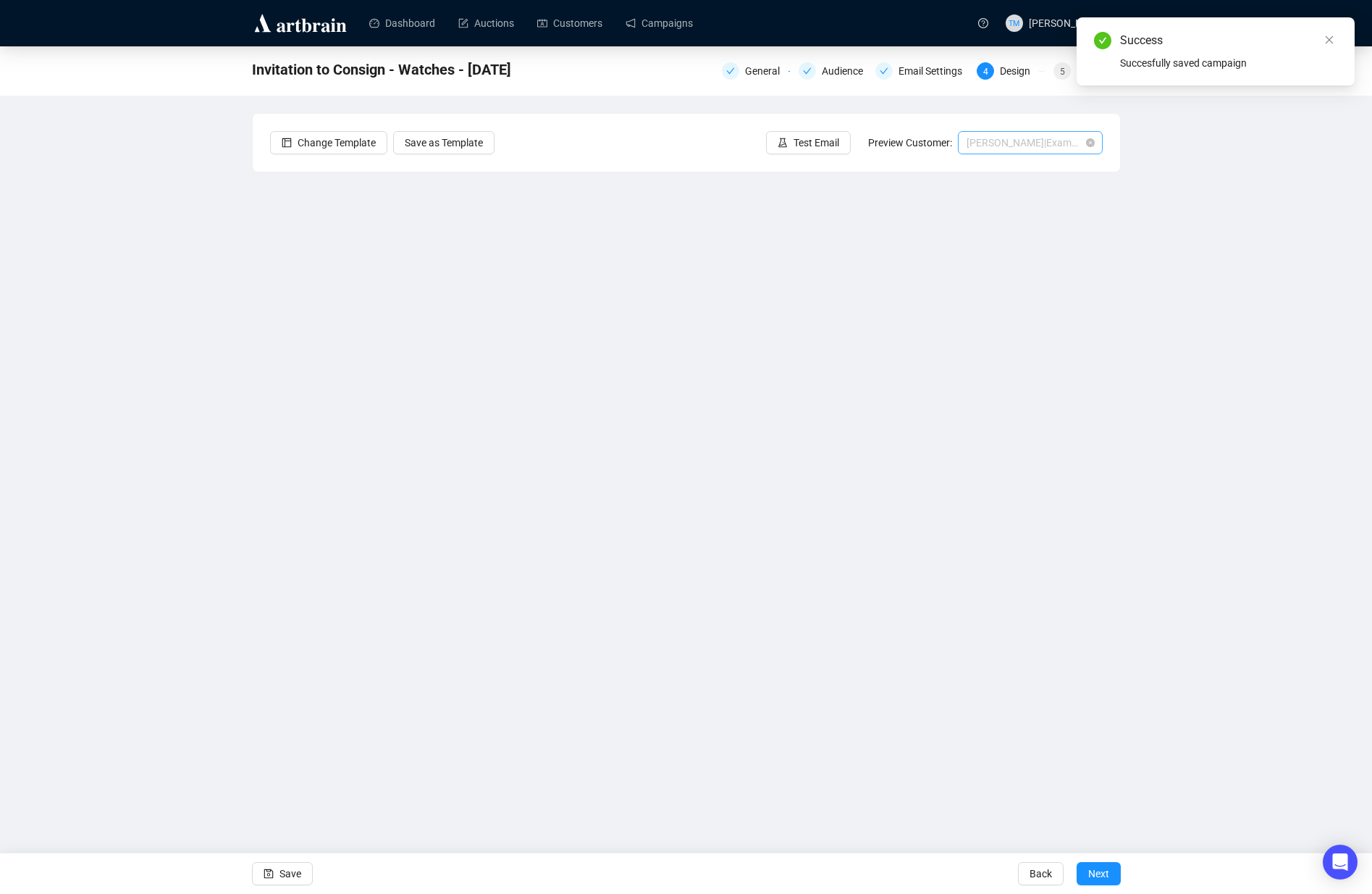
click at [1005, 133] on span "[PERSON_NAME] | Example" at bounding box center [1030, 142] width 127 height 21
click at [994, 184] on div "[PERSON_NAME] | Example" at bounding box center [1030, 195] width 139 height 23
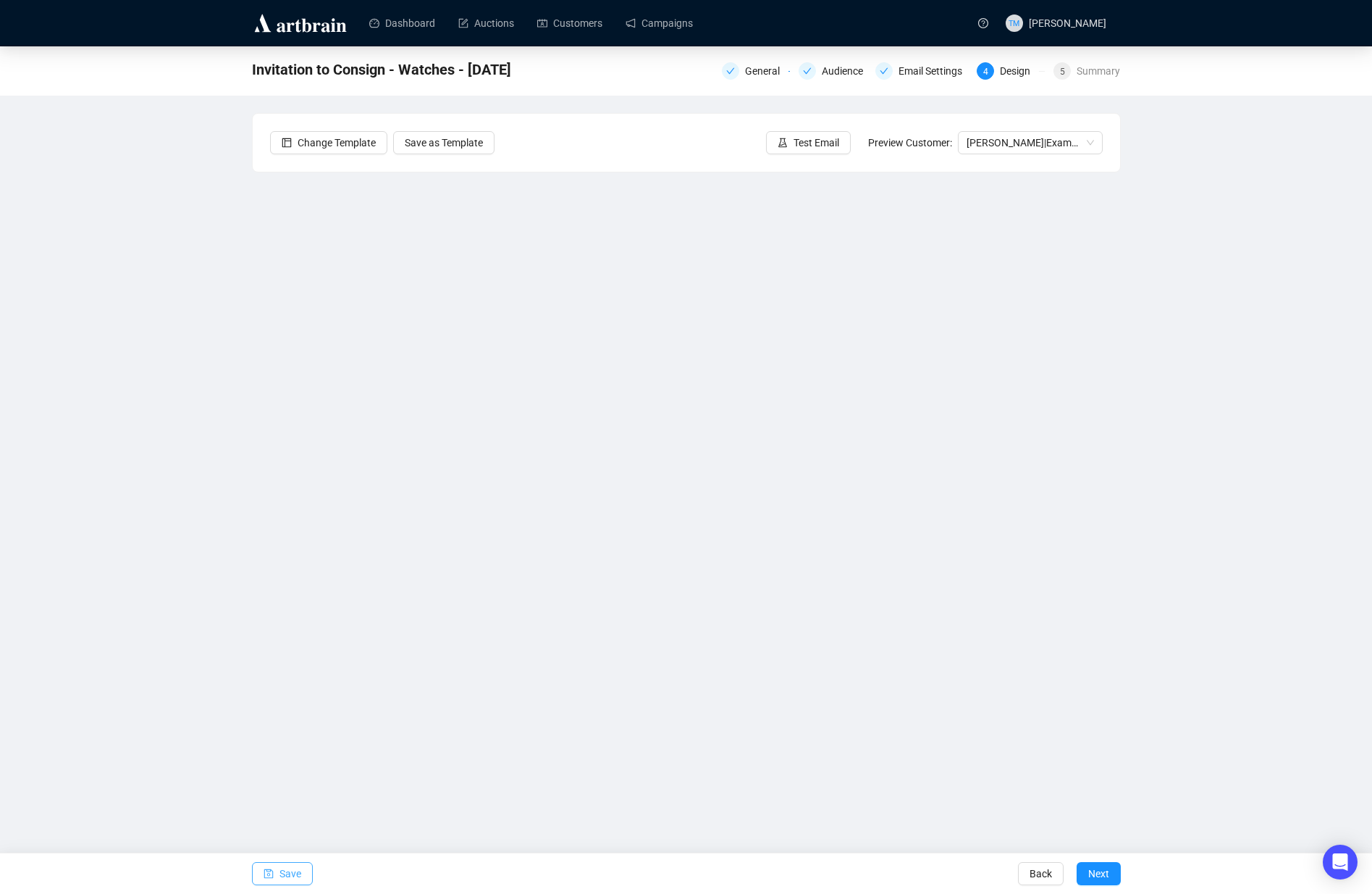
click at [253, 875] on button "Save" at bounding box center [282, 873] width 61 height 23
